Goal: Task Accomplishment & Management: Complete application form

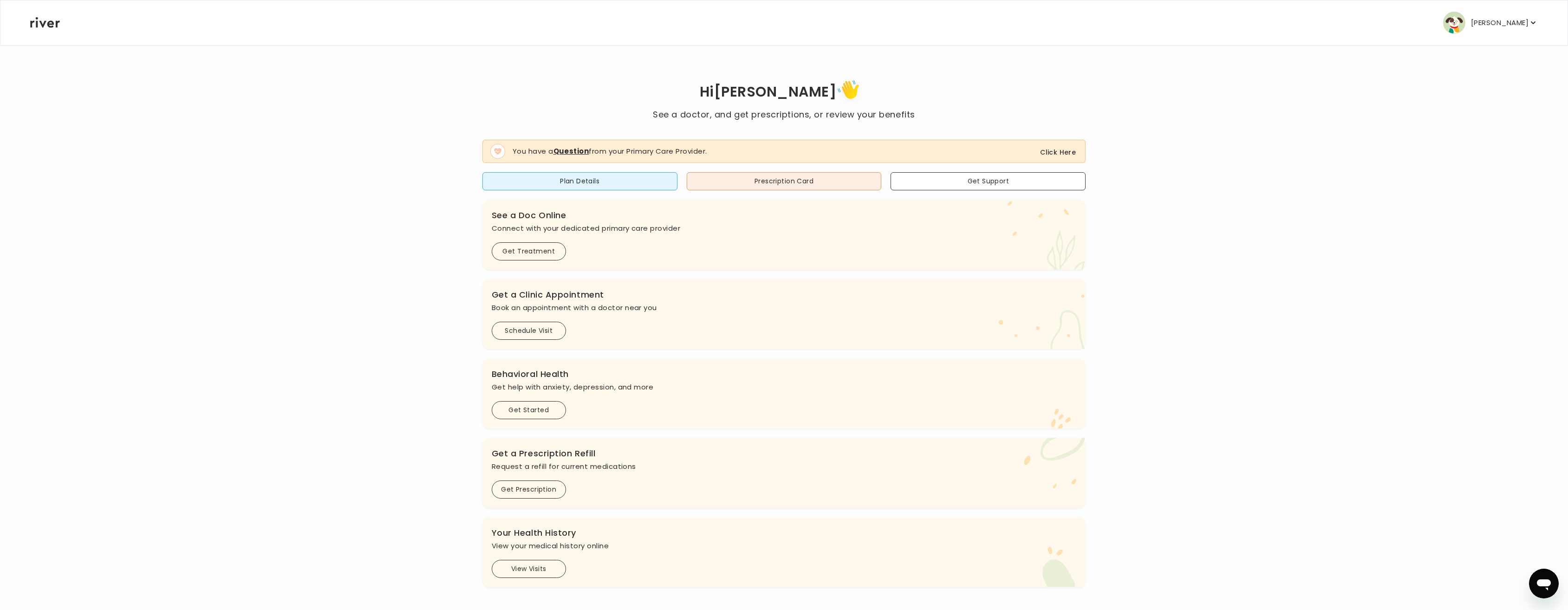
click at [1059, 151] on button "Click Here" at bounding box center [1058, 152] width 35 height 11
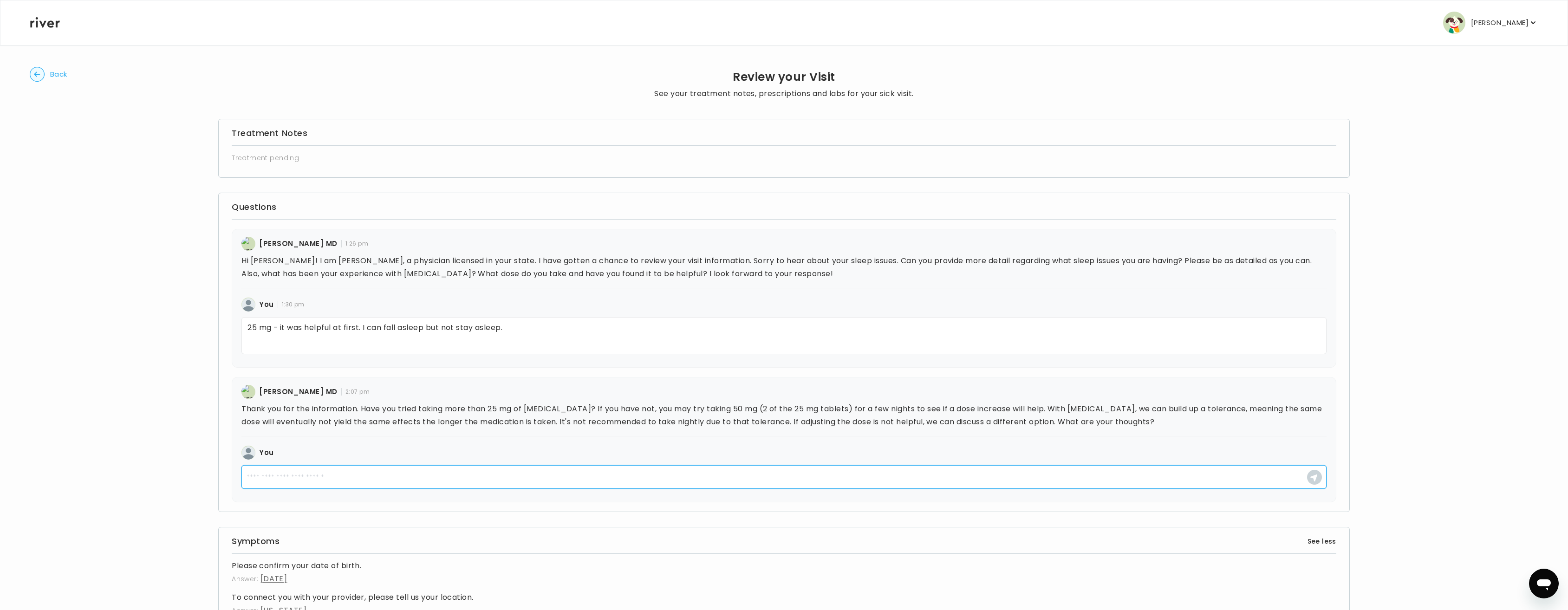
click at [337, 483] on textarea at bounding box center [784, 477] width 1085 height 24
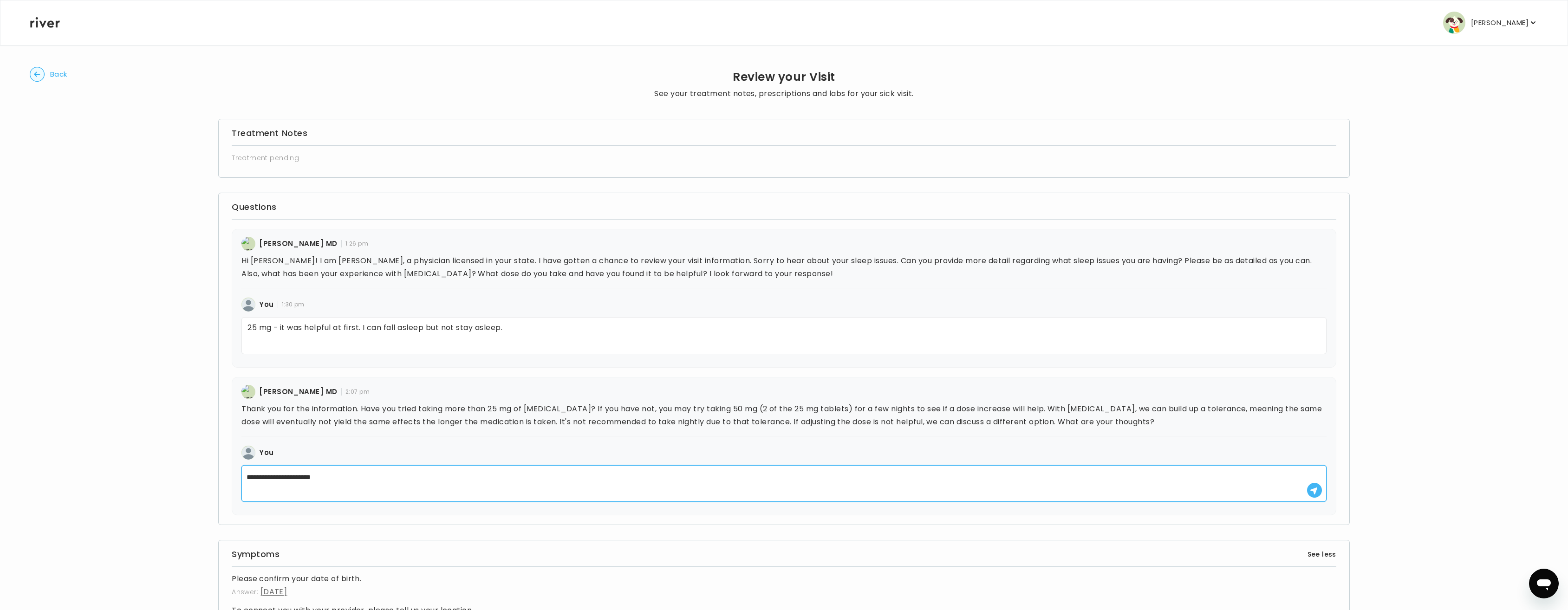
type textarea "**********"
click at [1314, 488] on use "button" at bounding box center [1313, 490] width 7 height 7
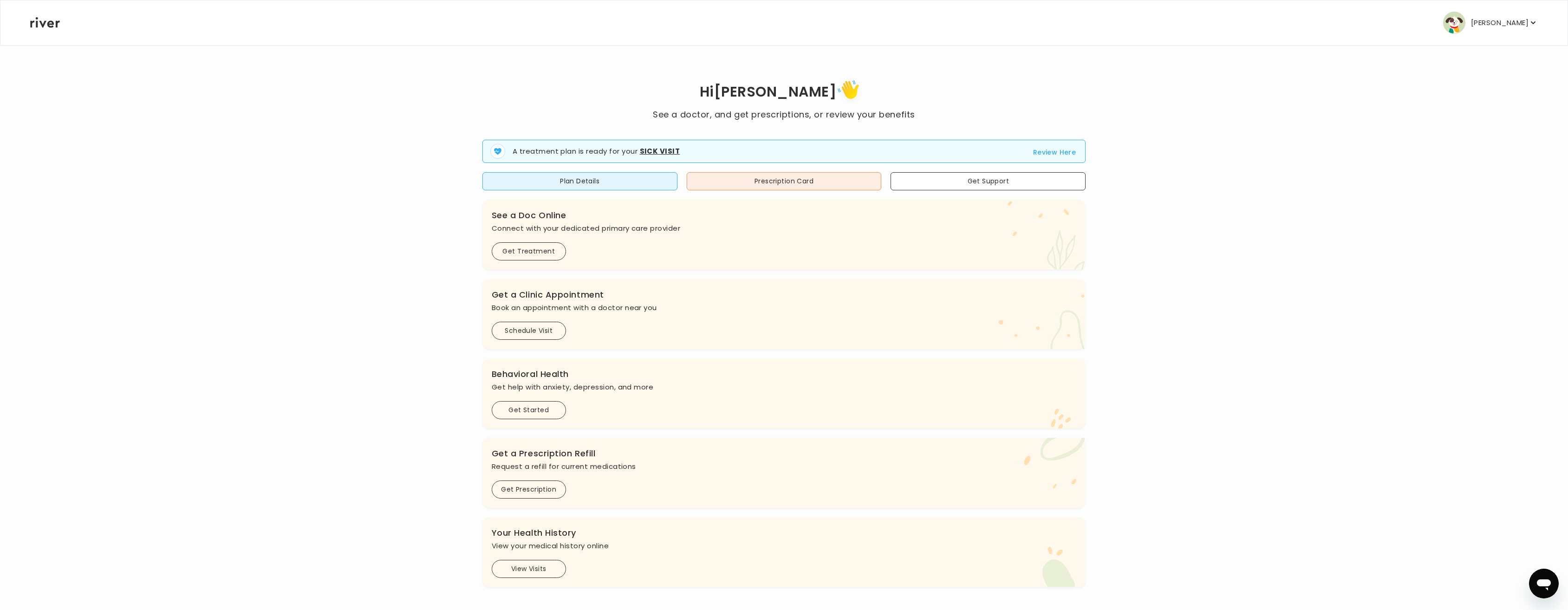
click at [1066, 153] on button "Review Here" at bounding box center [1055, 152] width 43 height 11
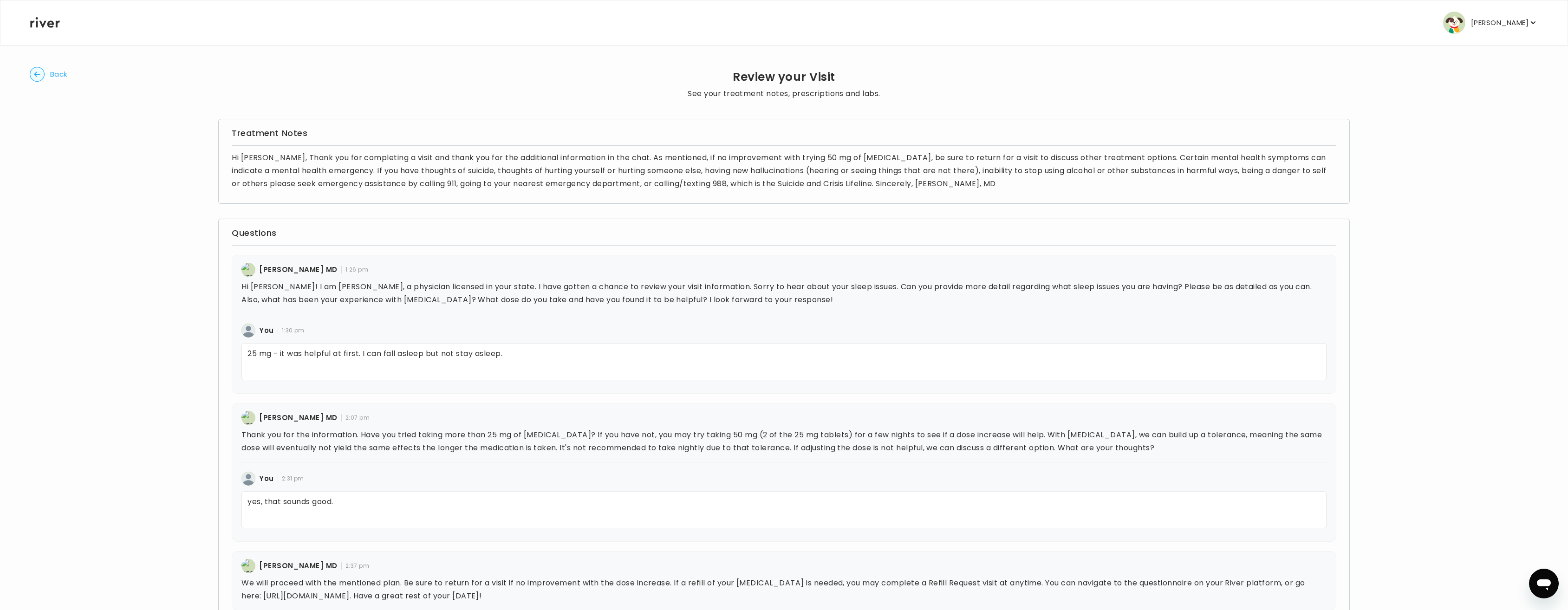
click at [1500, 23] on p "[PERSON_NAME]" at bounding box center [1500, 23] width 57 height 13
click at [51, 24] on icon at bounding box center [45, 22] width 30 height 10
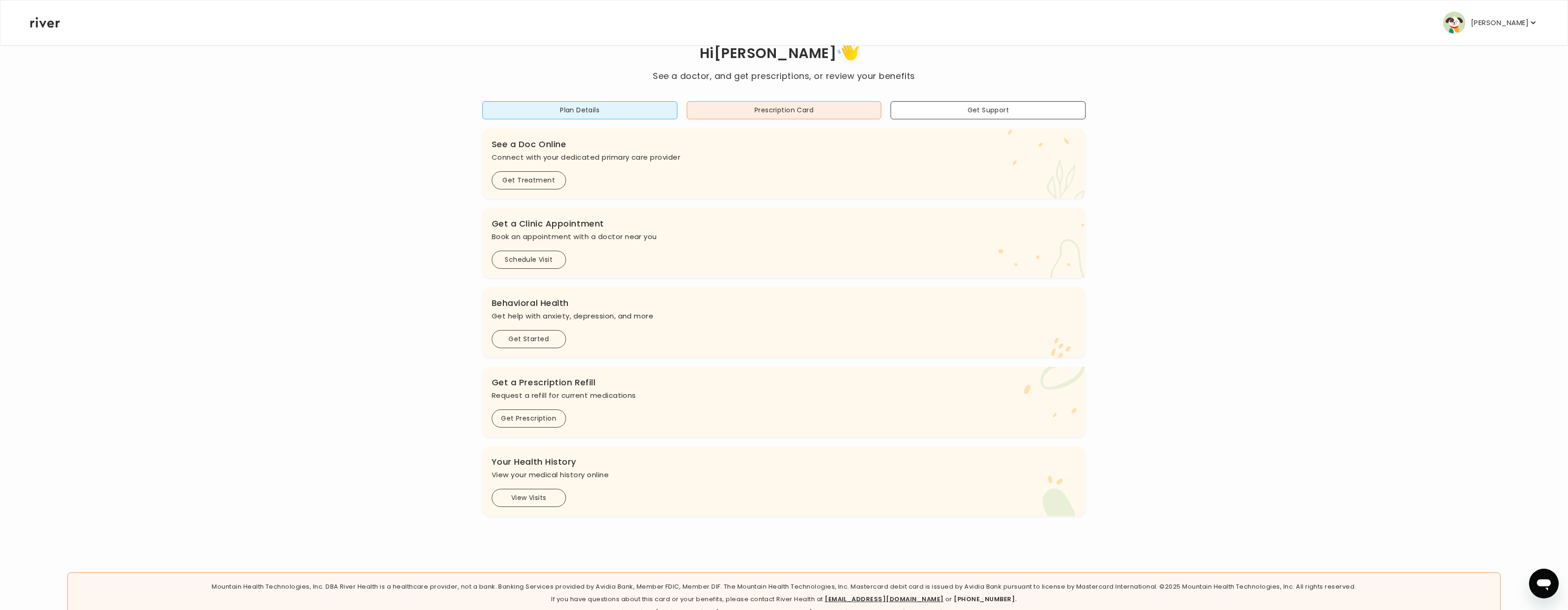
scroll to position [63, 0]
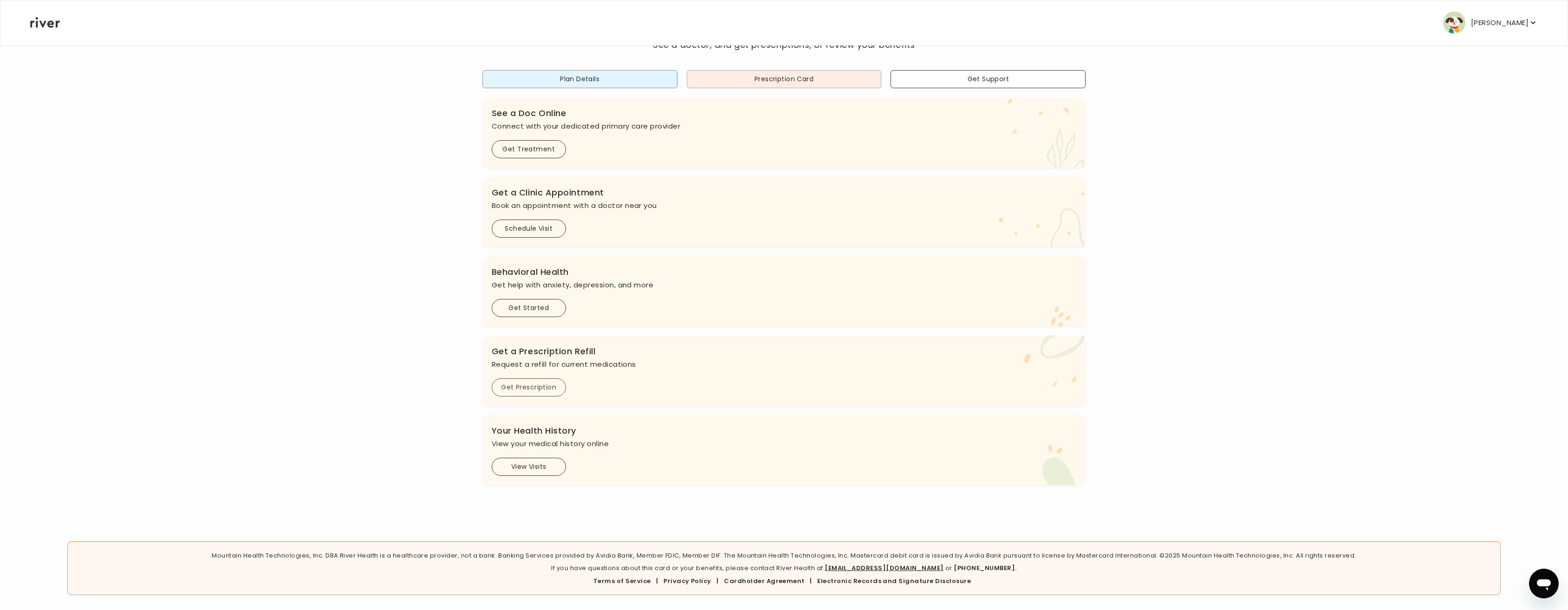
click at [531, 386] on button "Get Prescription" at bounding box center [529, 388] width 75 height 18
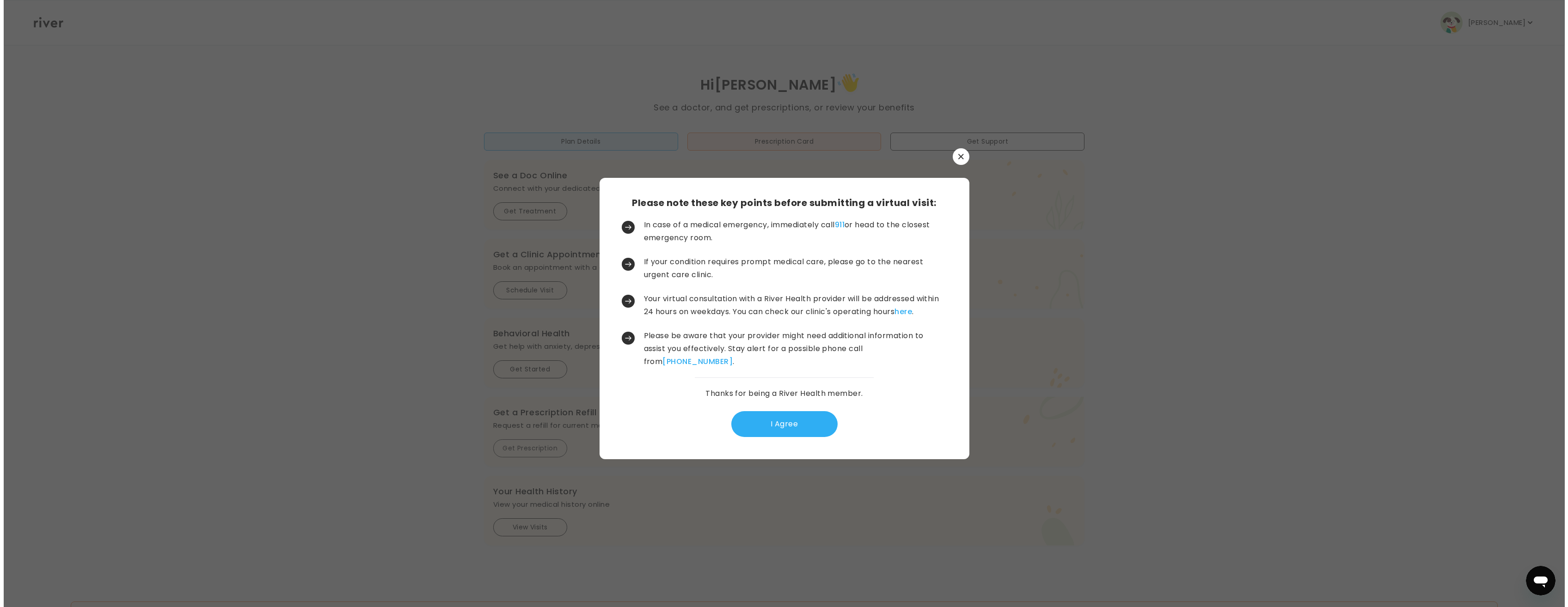
scroll to position [0, 0]
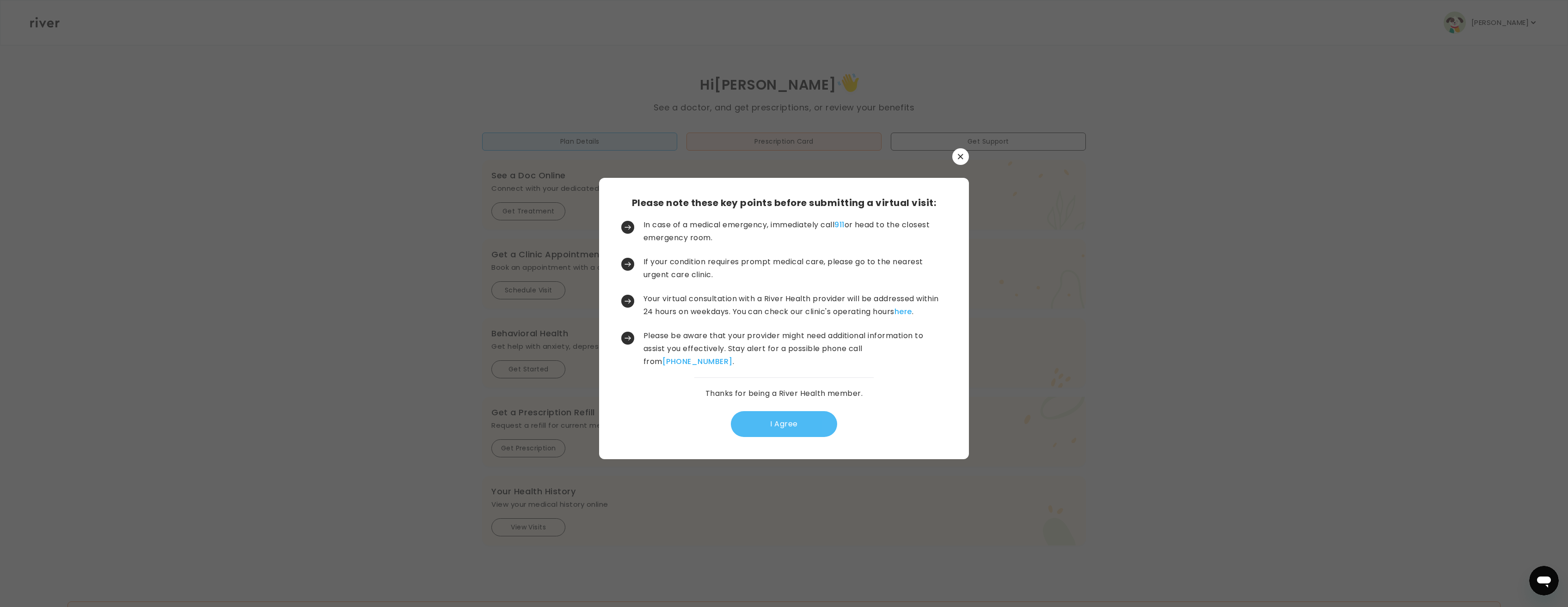
click at [793, 423] on button "I Agree" at bounding box center [784, 424] width 107 height 26
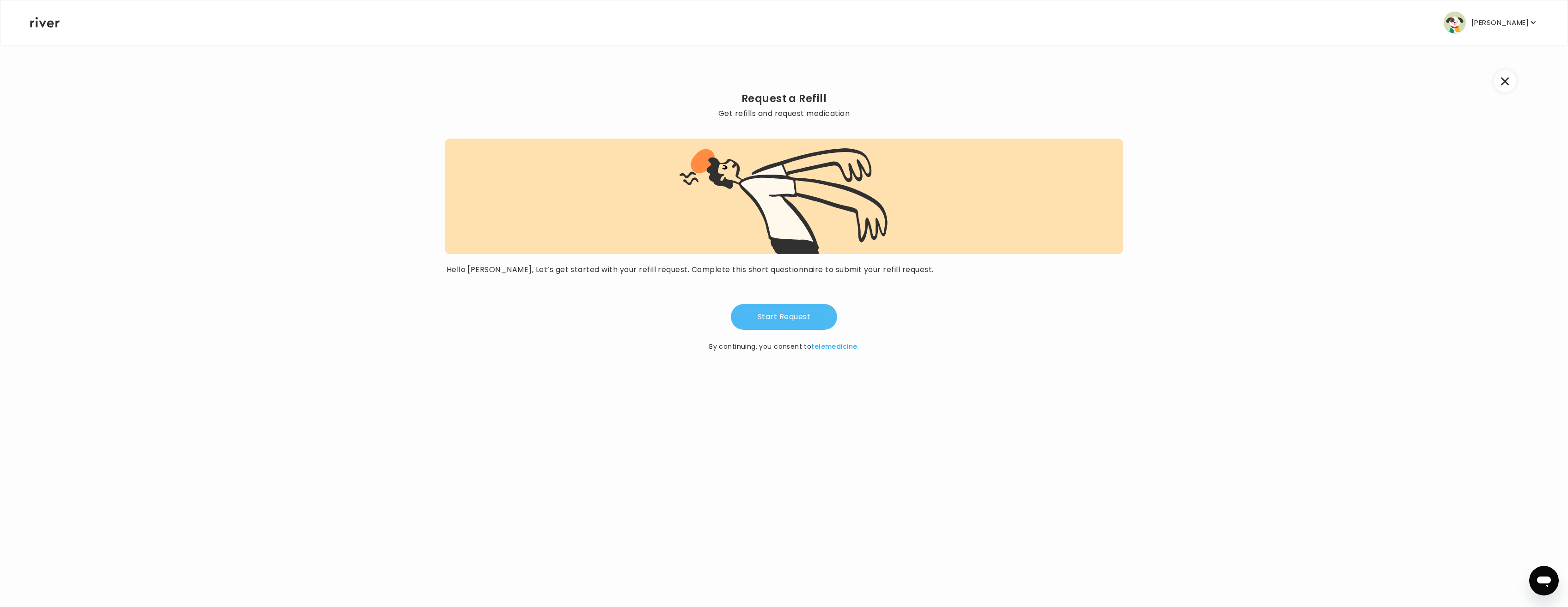
click at [764, 322] on button "Start Request" at bounding box center [784, 317] width 107 height 26
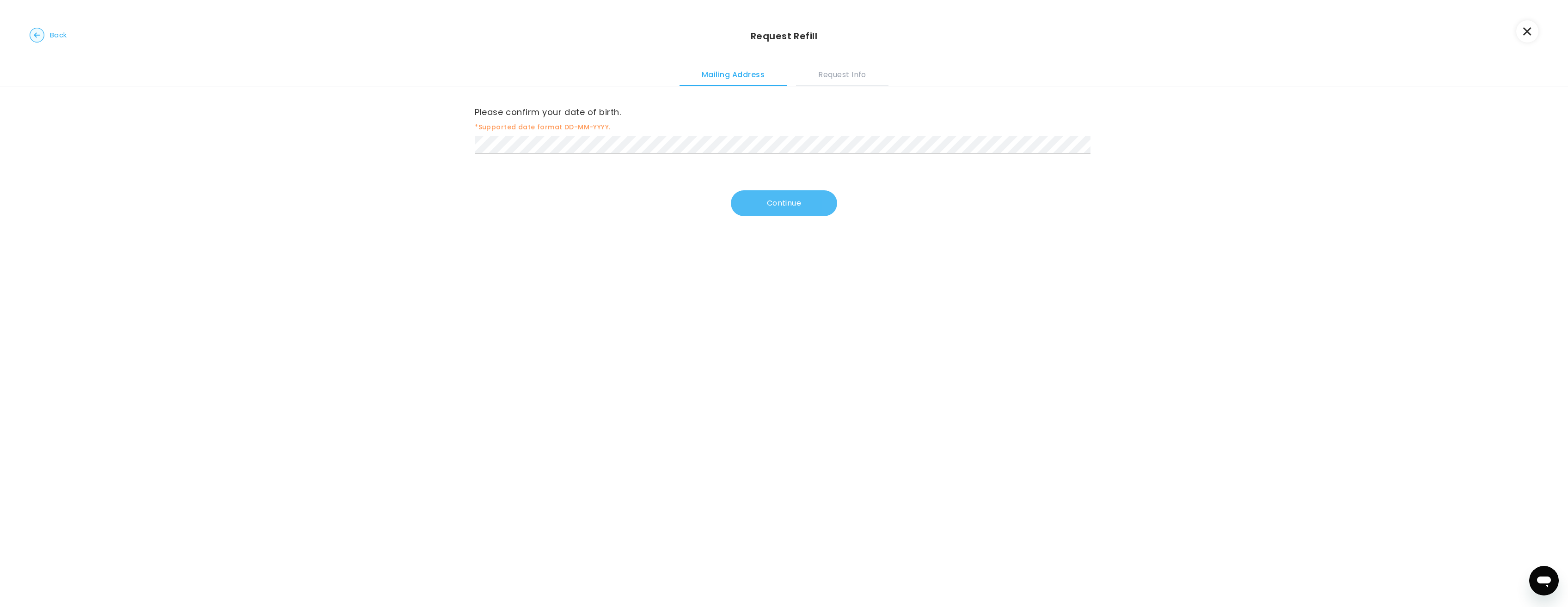
click at [785, 199] on button "Continue" at bounding box center [784, 203] width 107 height 26
click at [514, 126] on span "*Select the state of current location." at bounding box center [784, 127] width 618 height 11
click at [516, 133] on div "To connect you with your provider, please tell us your location. *Select the st…" at bounding box center [784, 130] width 618 height 50
click at [799, 203] on button "Continue" at bounding box center [784, 205] width 107 height 26
click at [775, 193] on button "Continue" at bounding box center [784, 194] width 107 height 26
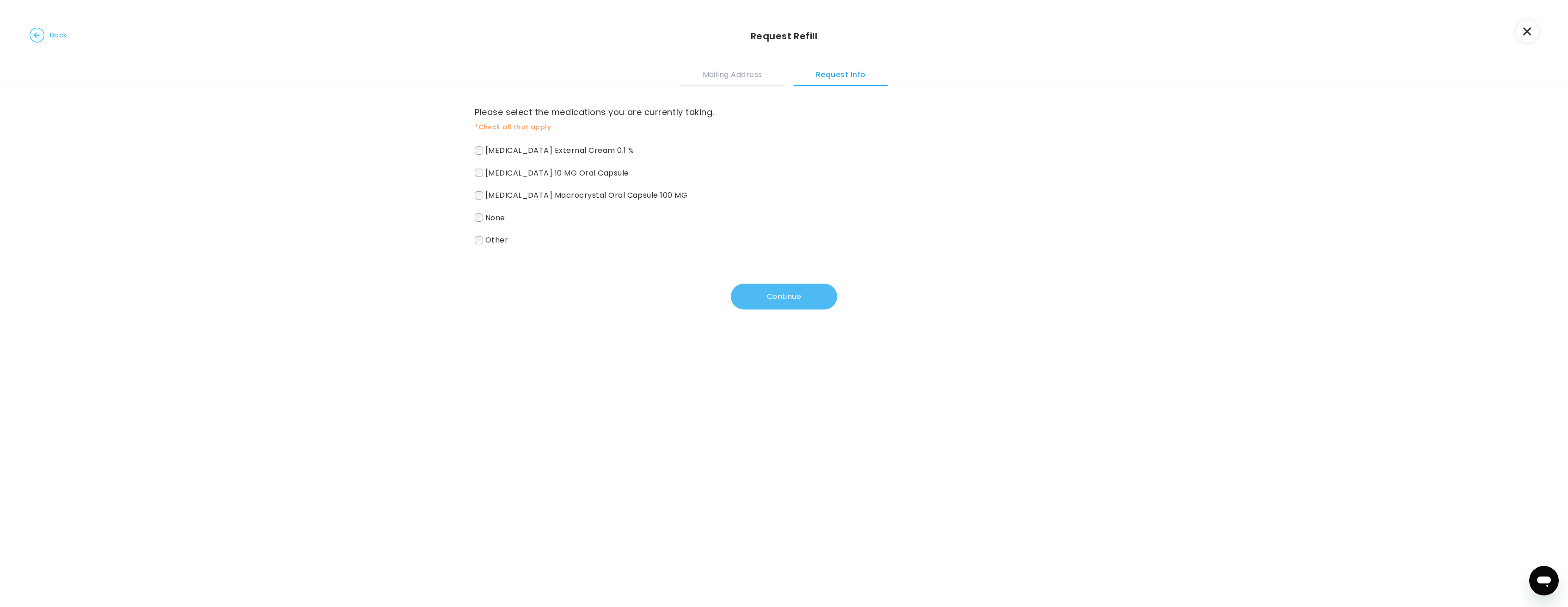
click at [785, 299] on button "Continue" at bounding box center [784, 296] width 107 height 26
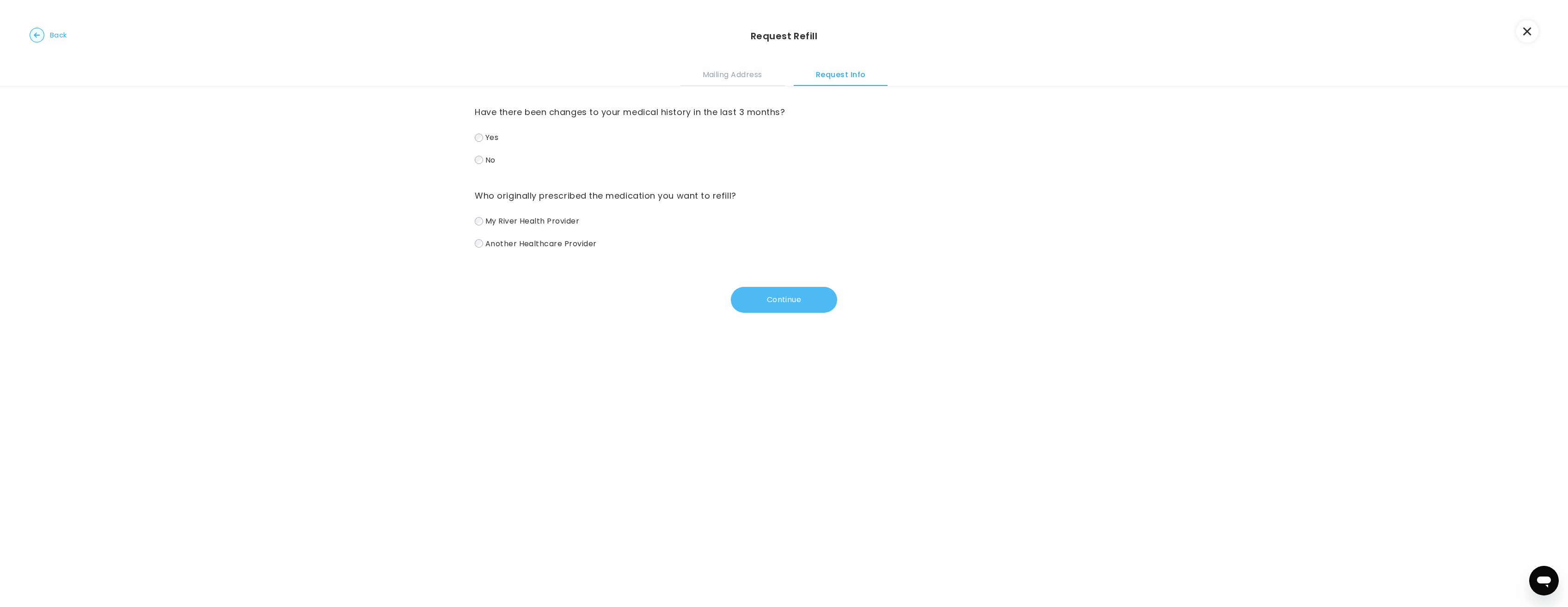
click at [774, 300] on button "Continue" at bounding box center [784, 300] width 107 height 26
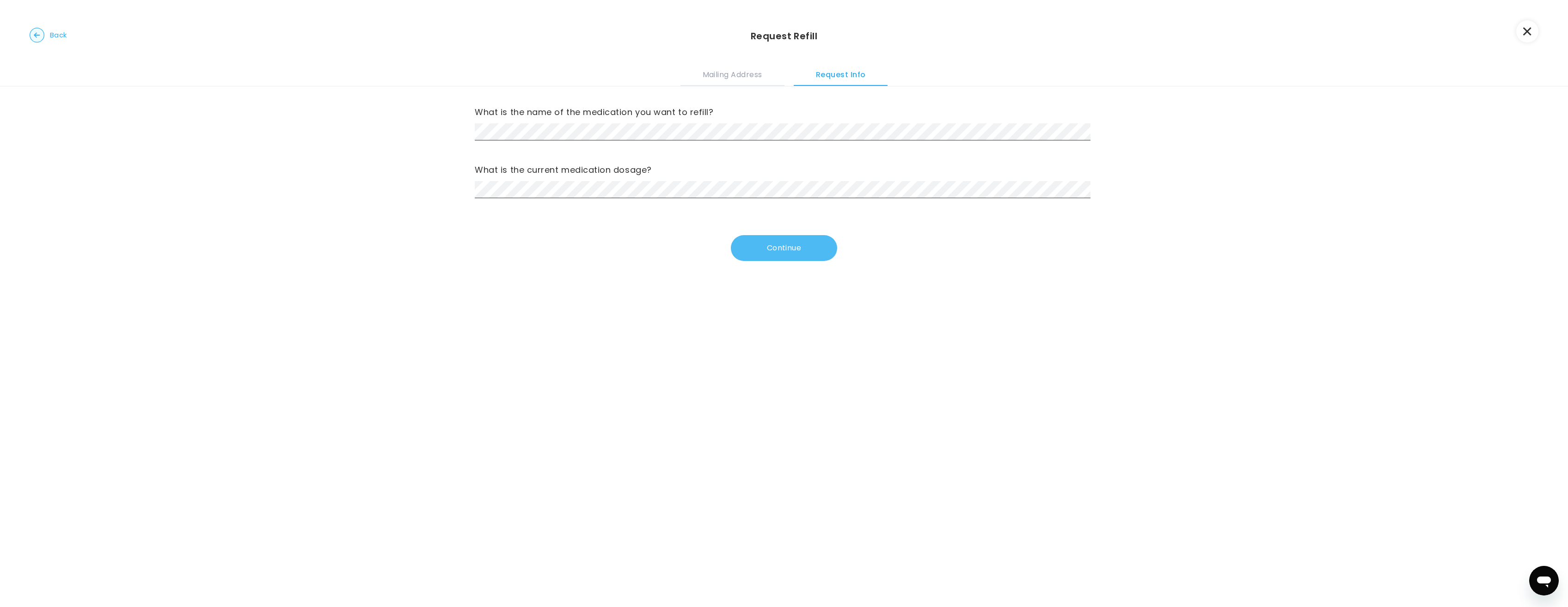
click at [785, 245] on button "Continue" at bounding box center [784, 248] width 107 height 26
click at [779, 240] on button "Continue" at bounding box center [784, 248] width 107 height 26
click at [799, 248] on button "Continue" at bounding box center [784, 248] width 107 height 26
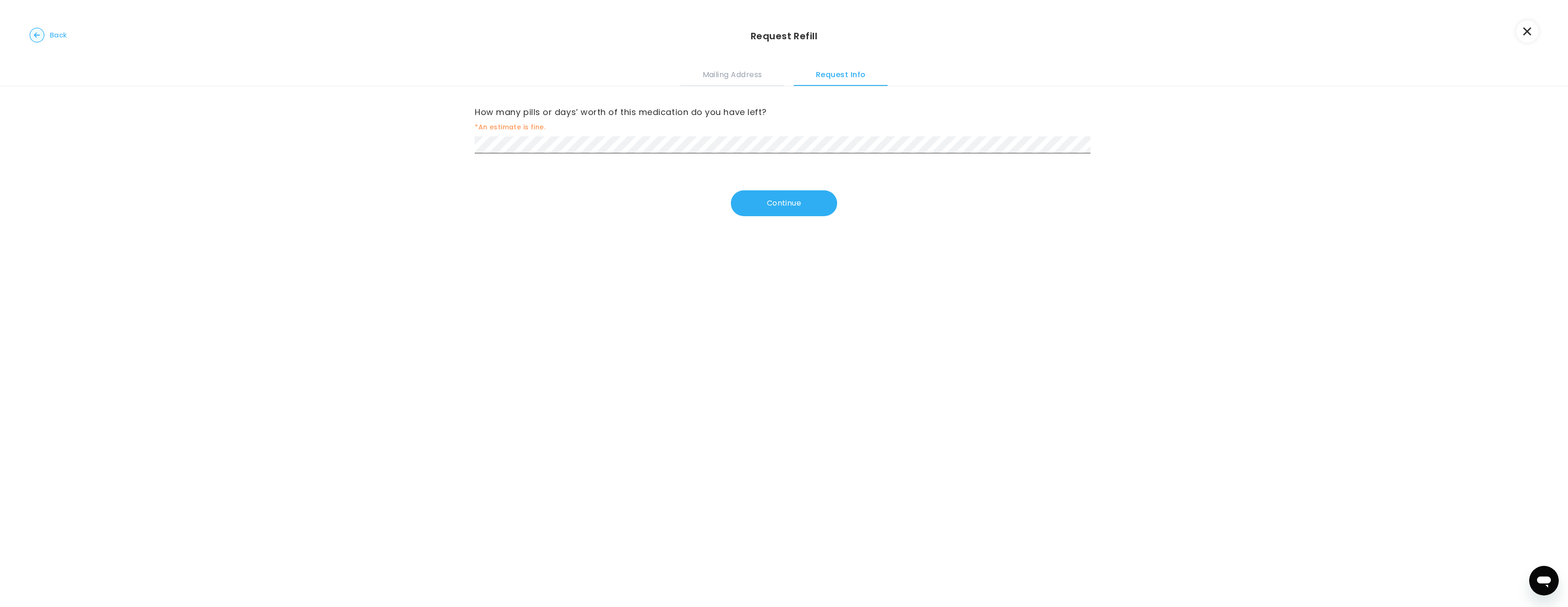
click at [631, 134] on div "How many pills or days’ worth of this medication do you have left? *An estimate…" at bounding box center [784, 129] width 618 height 49
click at [805, 199] on button "Continue" at bounding box center [784, 203] width 107 height 26
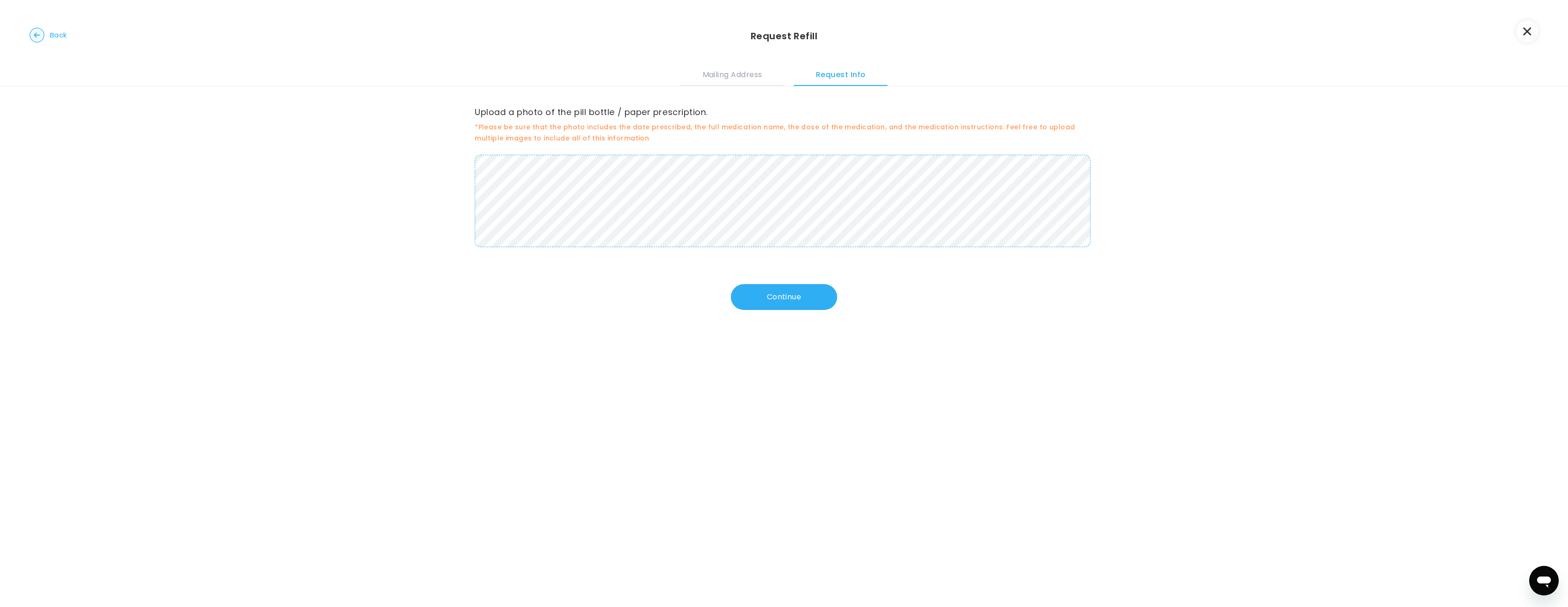
click at [779, 293] on button "Continue" at bounding box center [784, 297] width 107 height 26
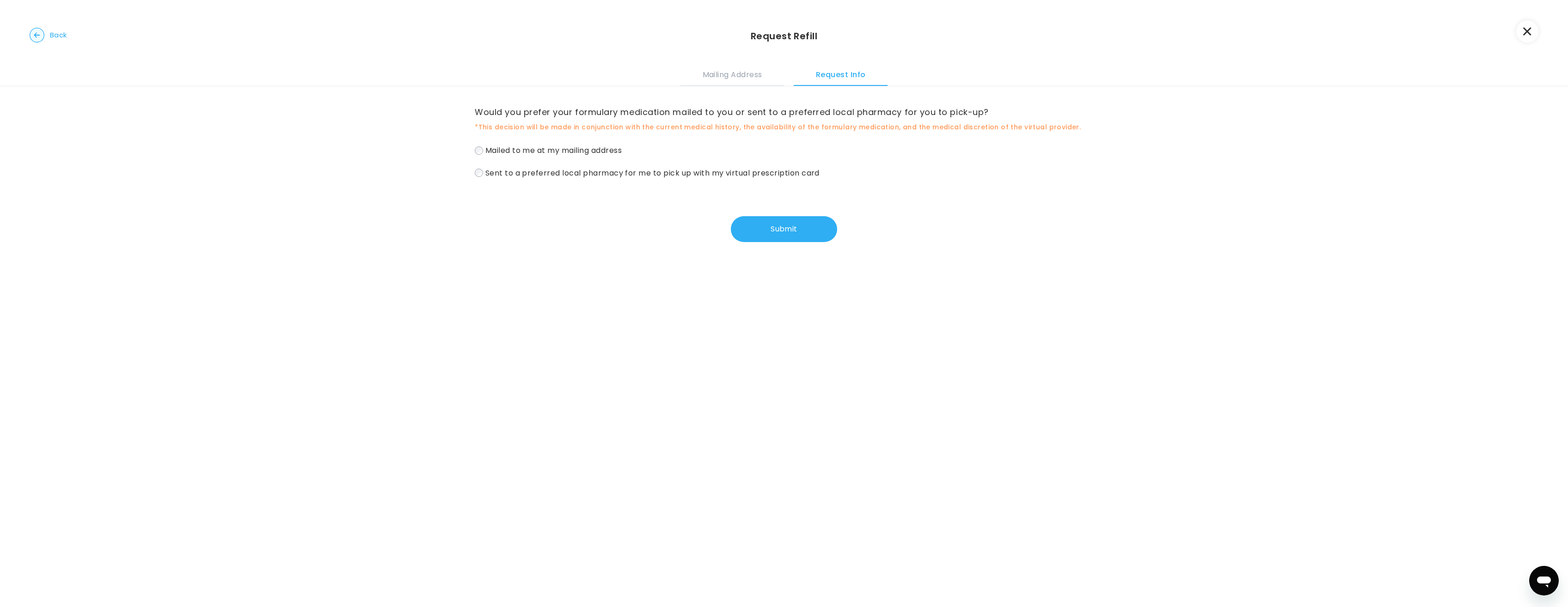
click at [481, 151] on label "Mailed to me at my mailing address" at bounding box center [784, 150] width 618 height 13
click at [796, 227] on button "Submit" at bounding box center [784, 229] width 107 height 26
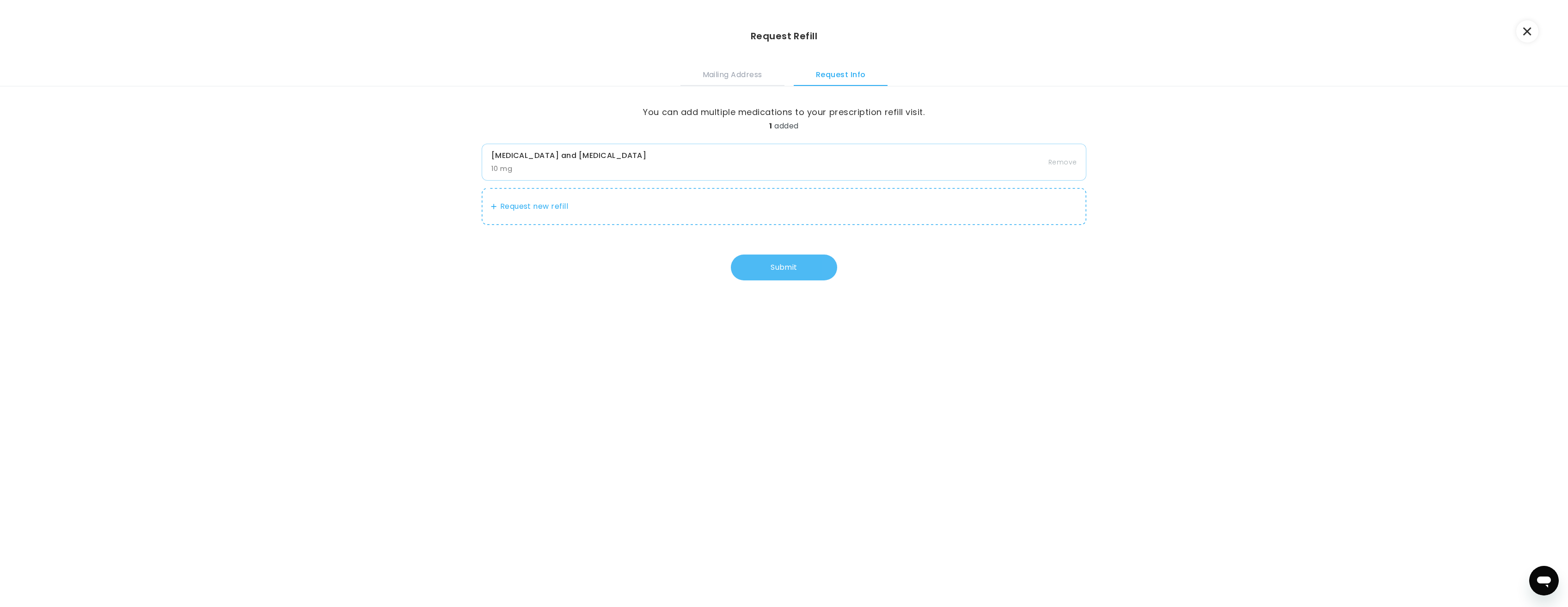
click at [802, 260] on button "Submit" at bounding box center [784, 267] width 107 height 26
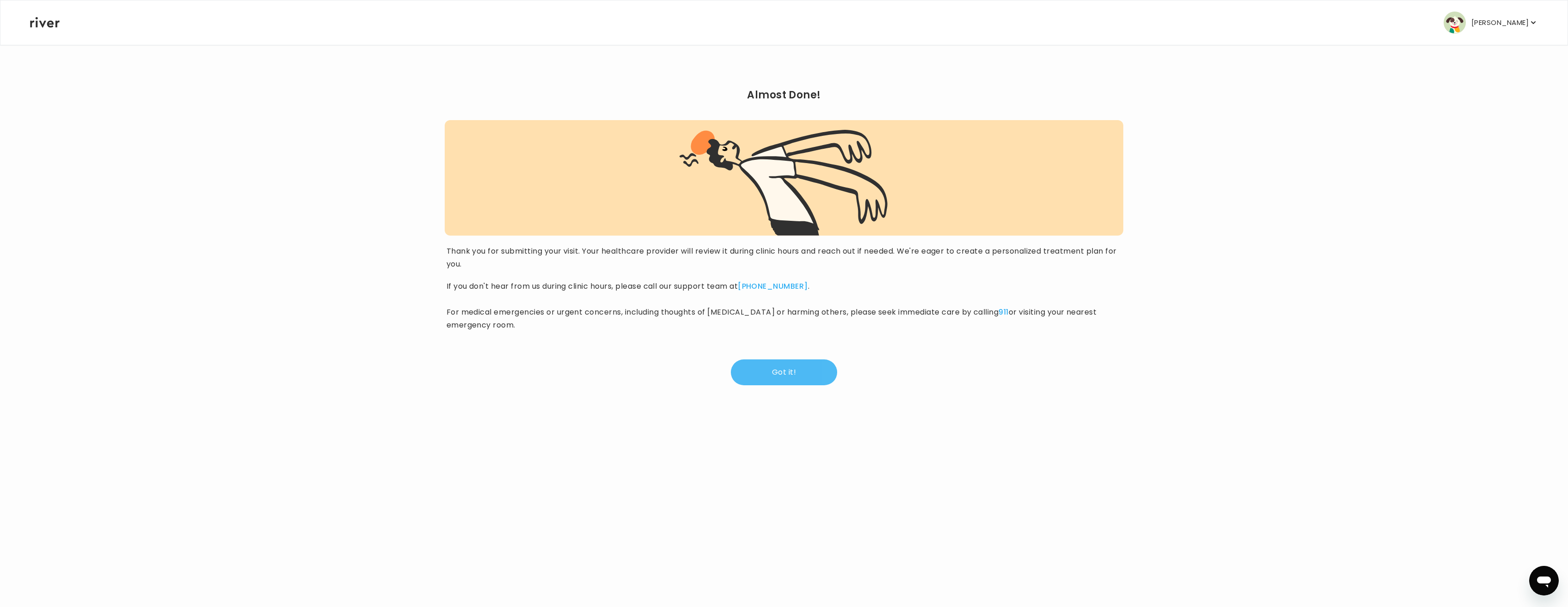
click at [774, 378] on button "Got it!" at bounding box center [784, 372] width 107 height 26
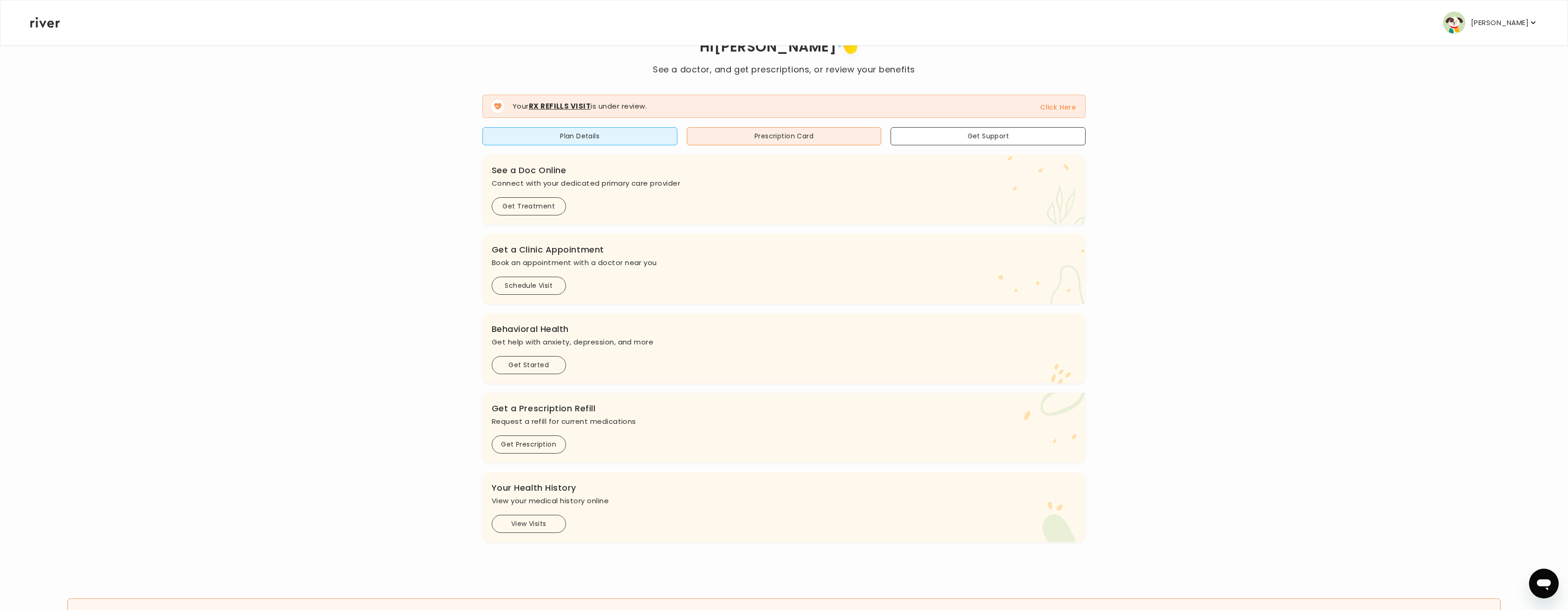
scroll to position [102, 0]
